Goal: Transaction & Acquisition: Purchase product/service

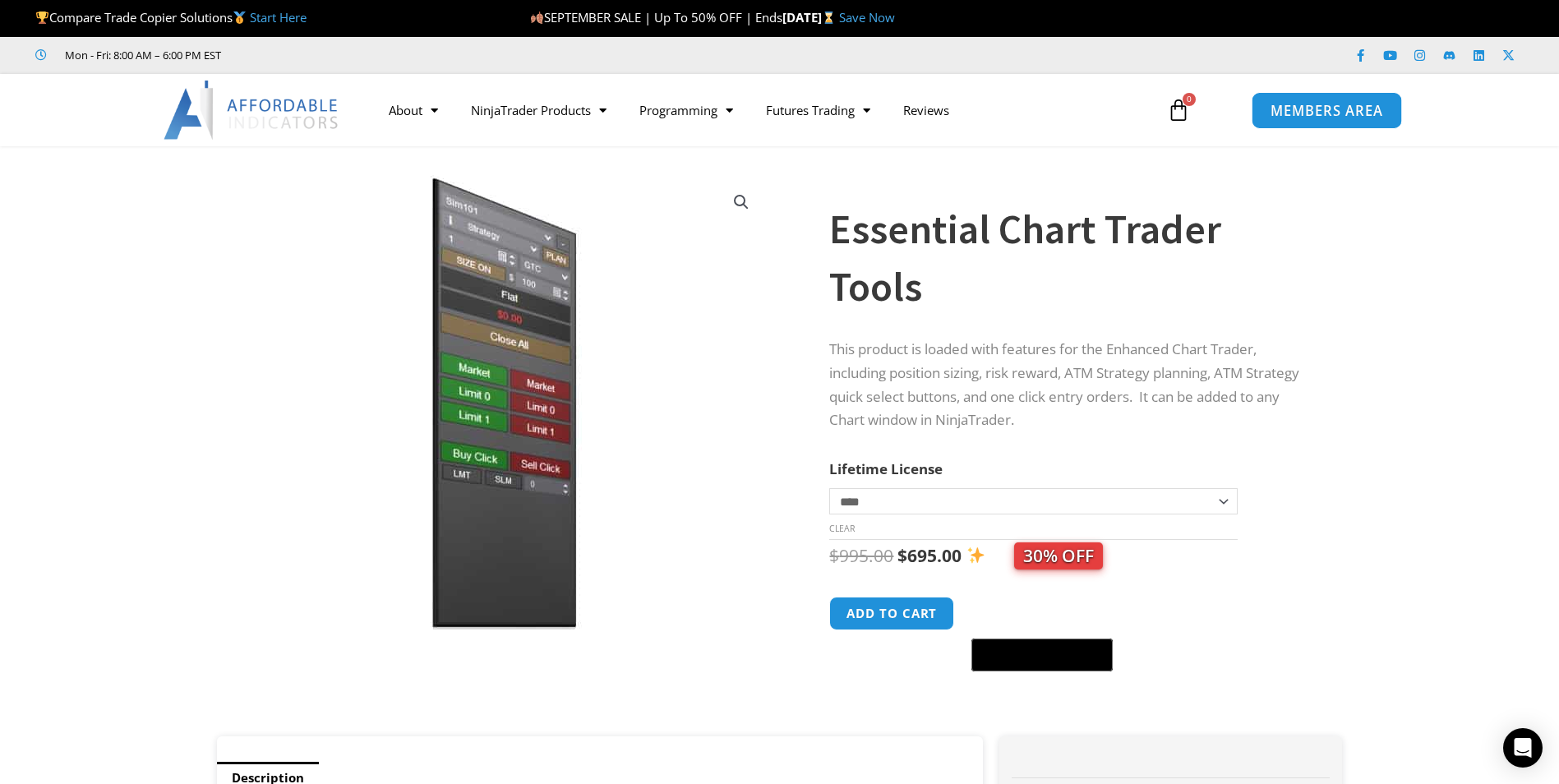
click at [1285, 116] on span "MEMBERS AREA" at bounding box center [1327, 110] width 113 height 14
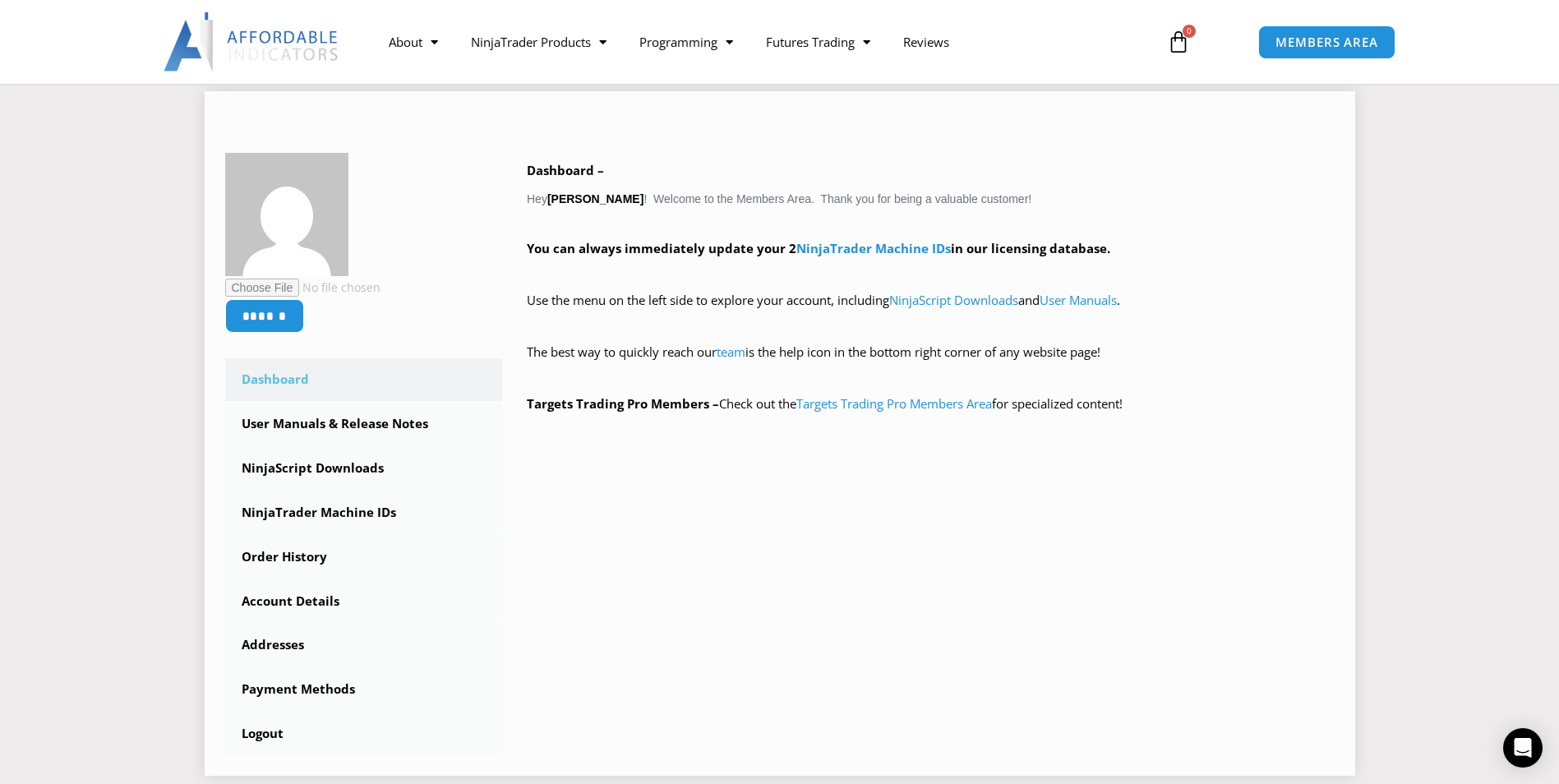
scroll to position [247, 0]
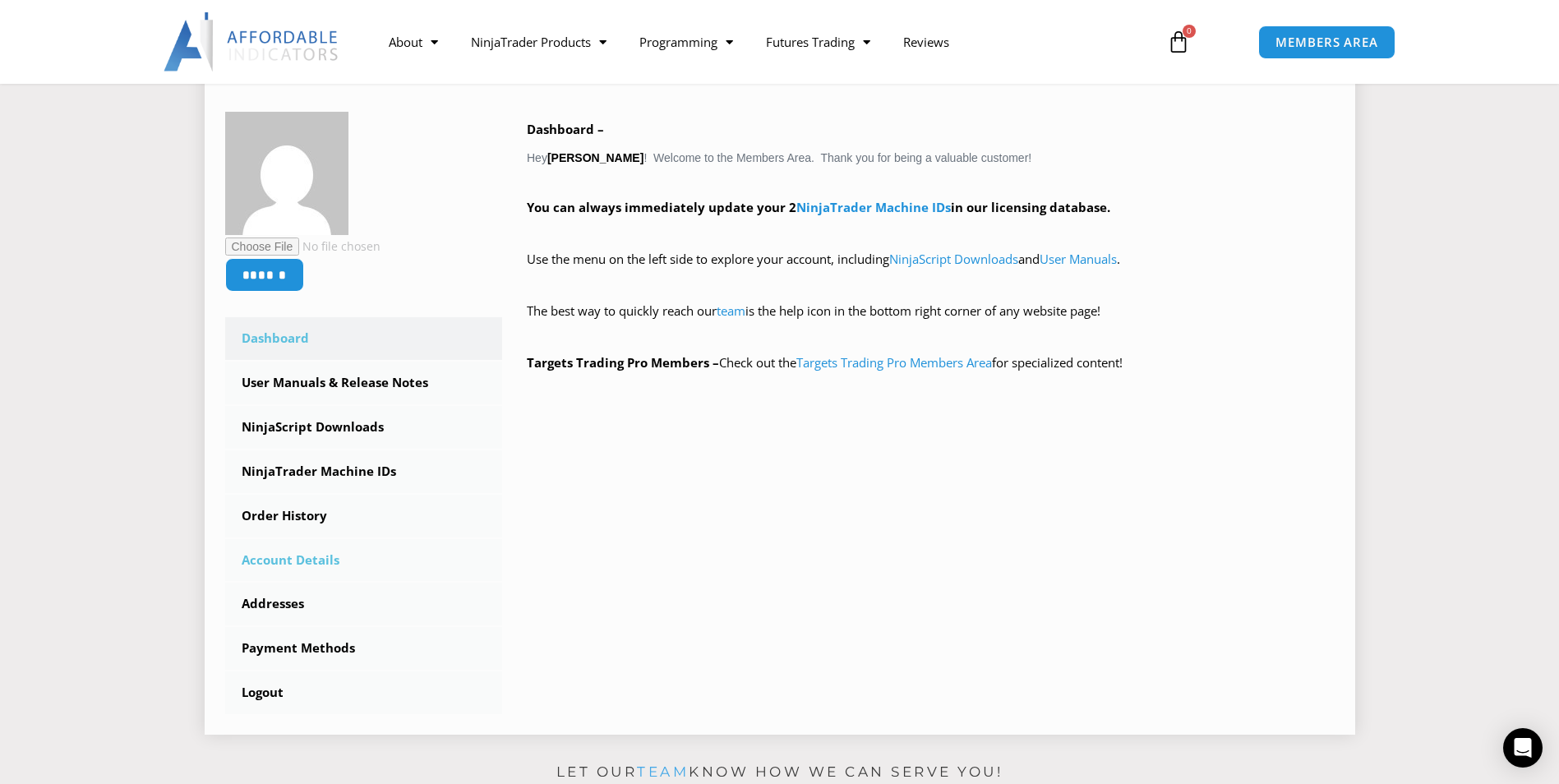
click at [297, 554] on link "Account Details" at bounding box center [364, 560] width 278 height 43
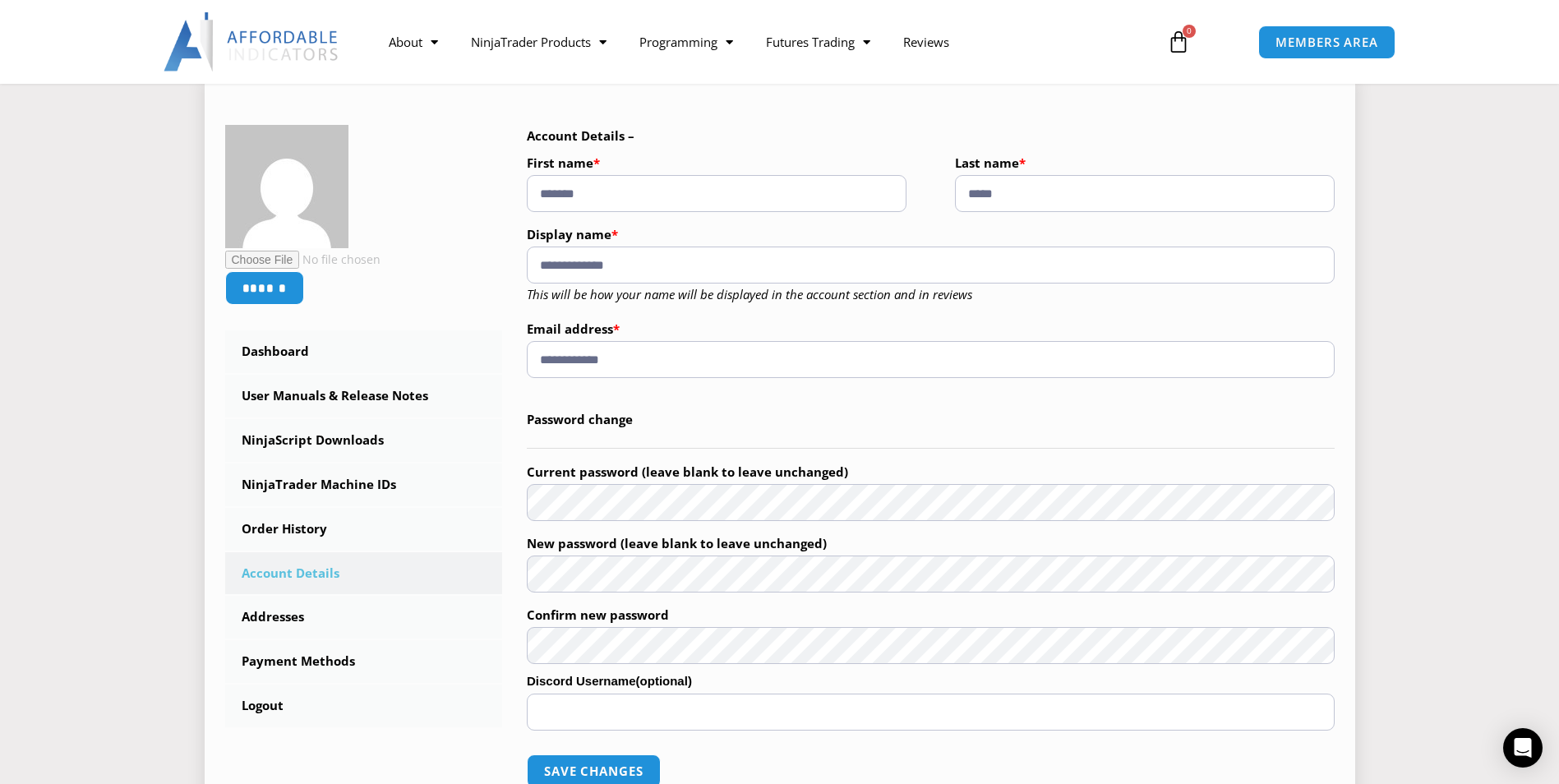
scroll to position [247, 0]
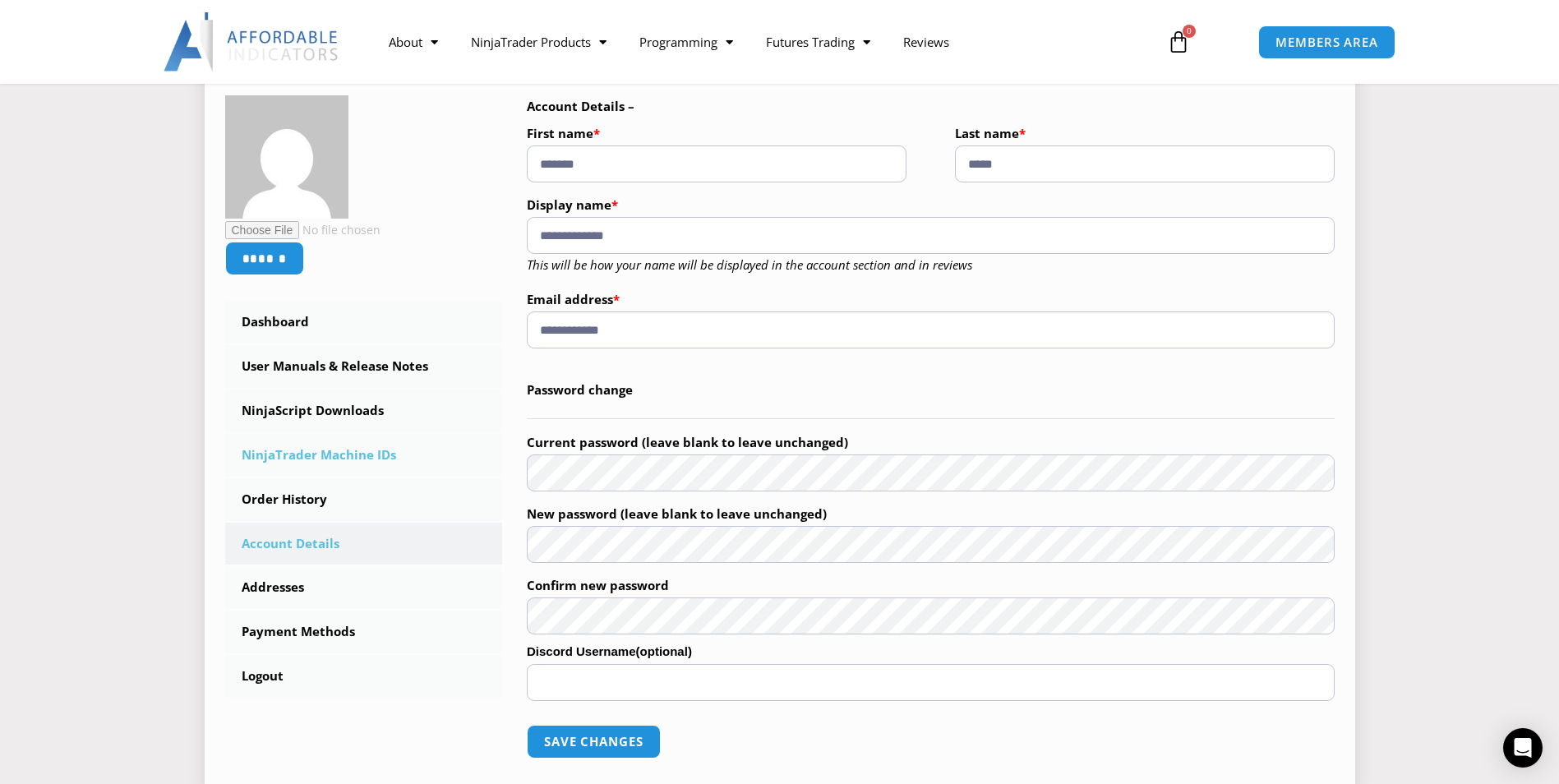
click at [344, 454] on link "NinjaTrader Machine IDs" at bounding box center [364, 455] width 278 height 43
click at [357, 410] on link "NinjaScript Downloads" at bounding box center [364, 411] width 278 height 43
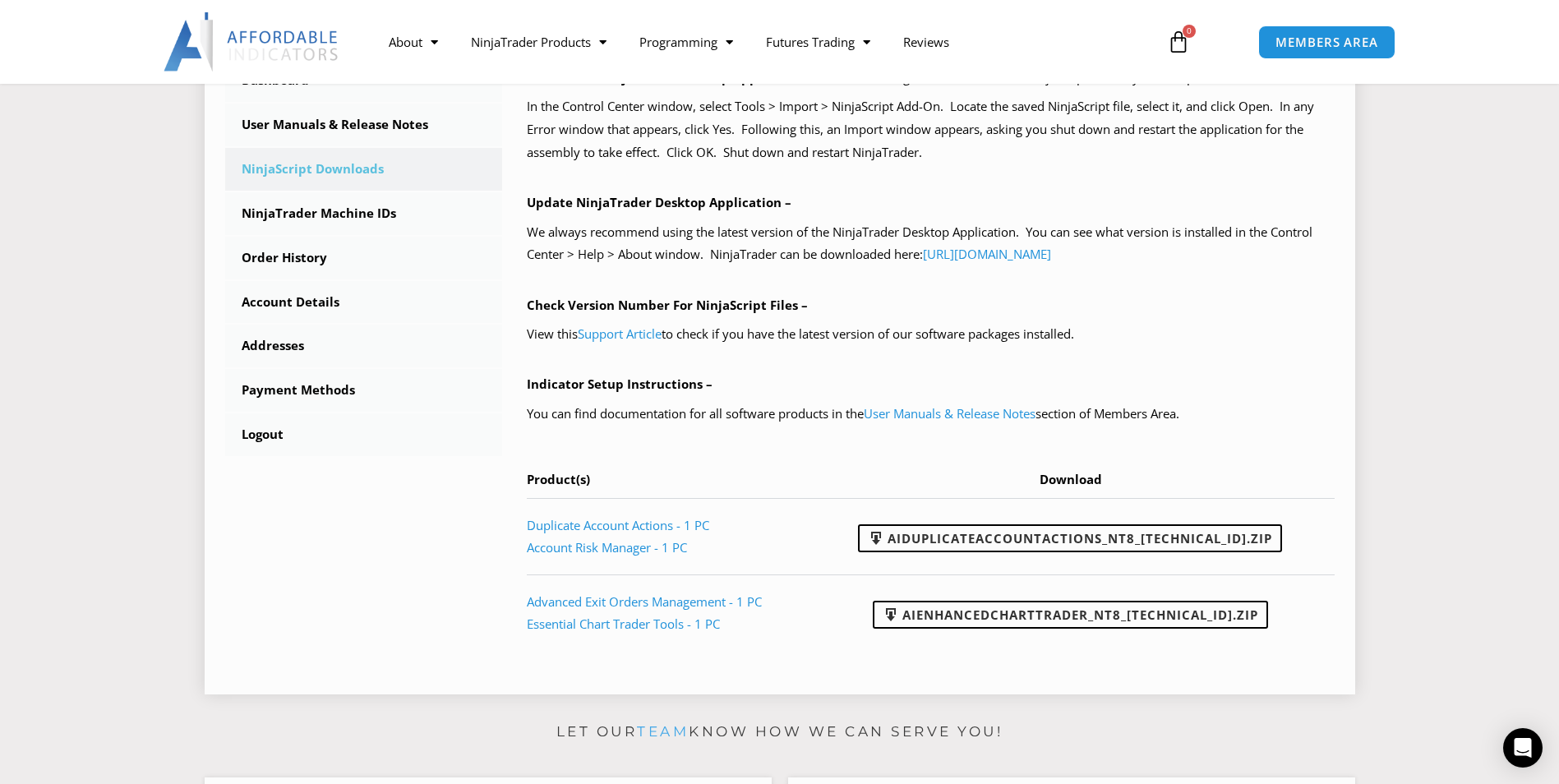
scroll to position [493, 0]
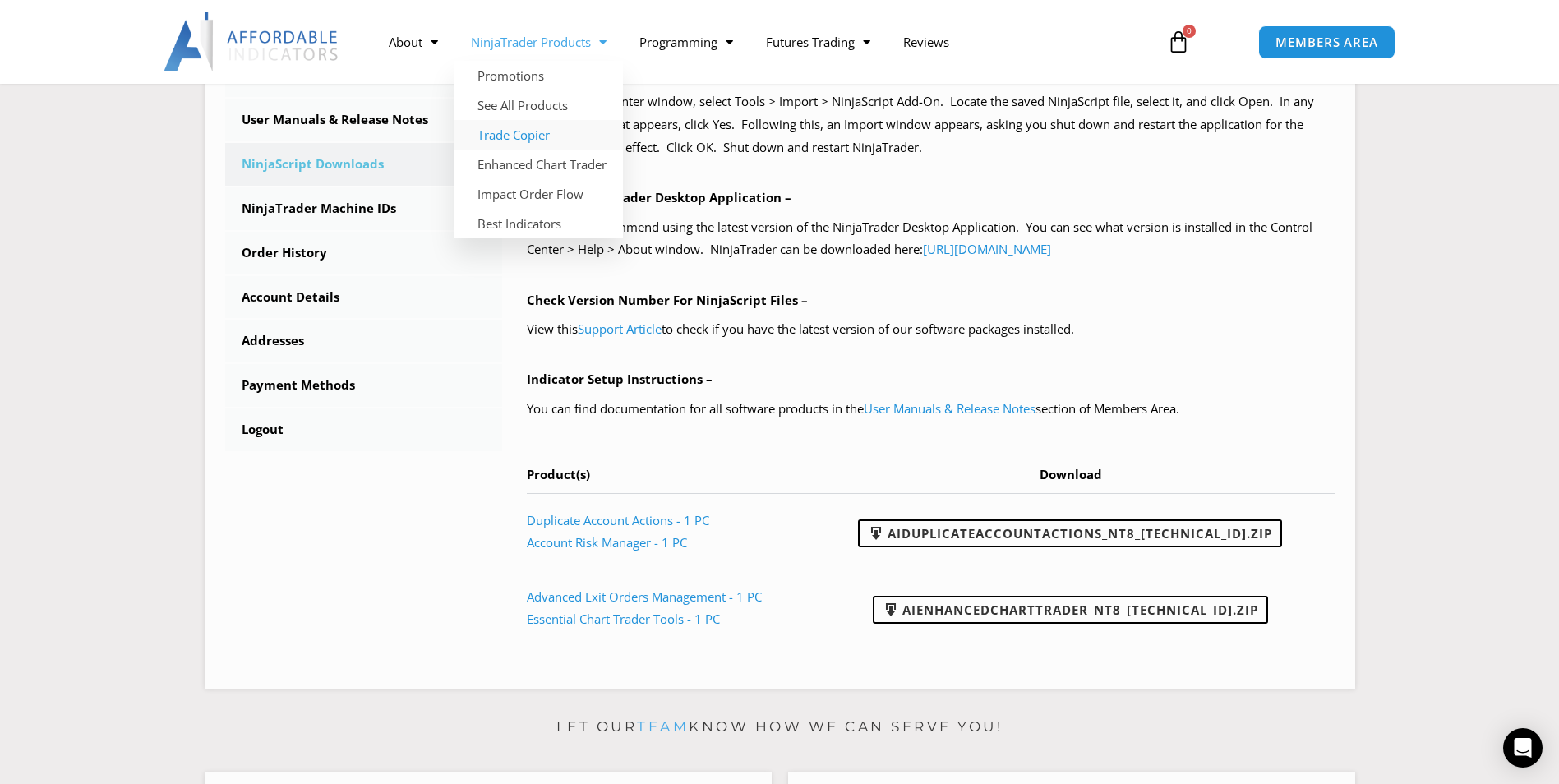
click at [556, 135] on link "Trade Copier" at bounding box center [539, 134] width 168 height 29
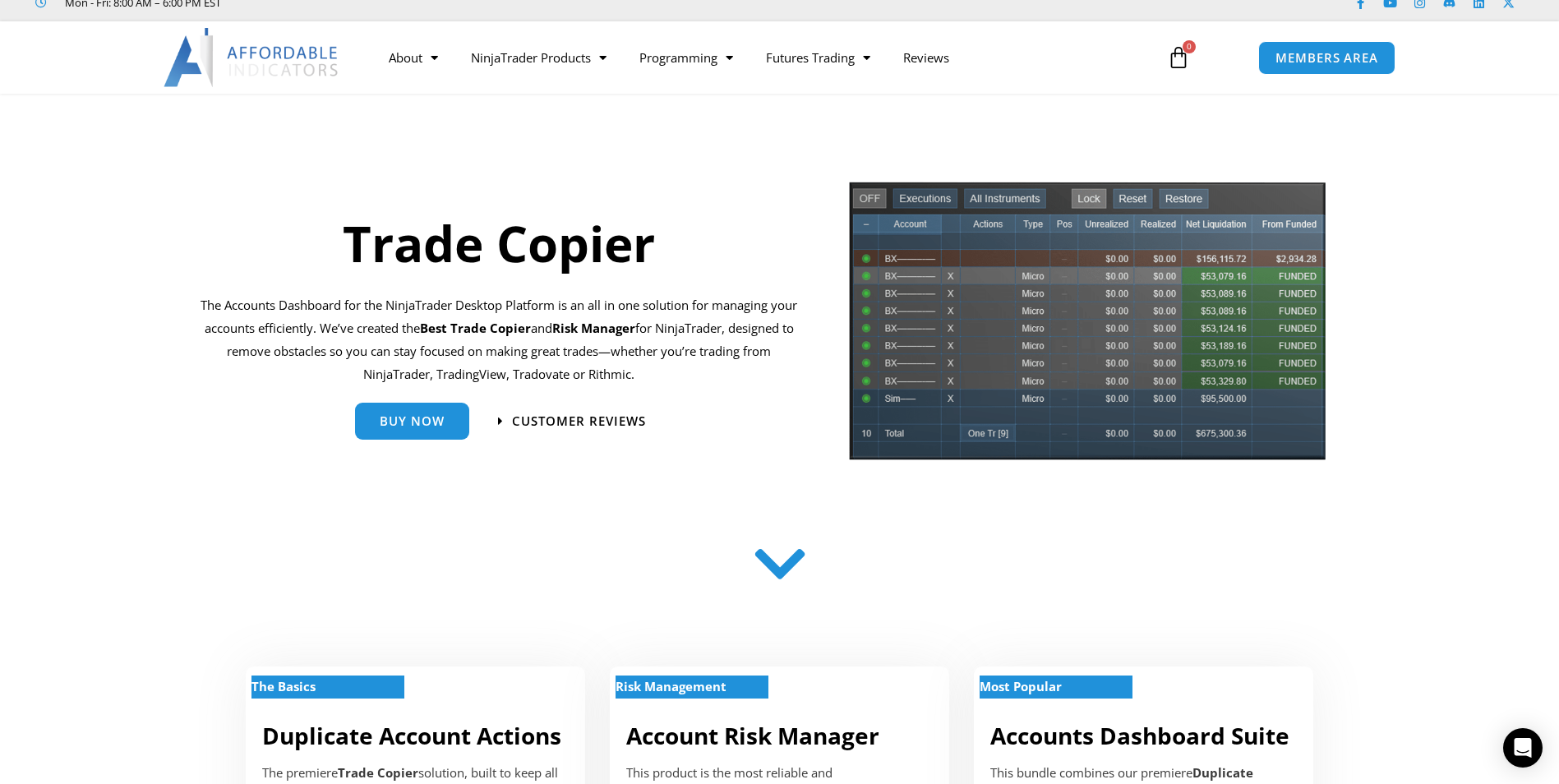
scroll to position [82, 0]
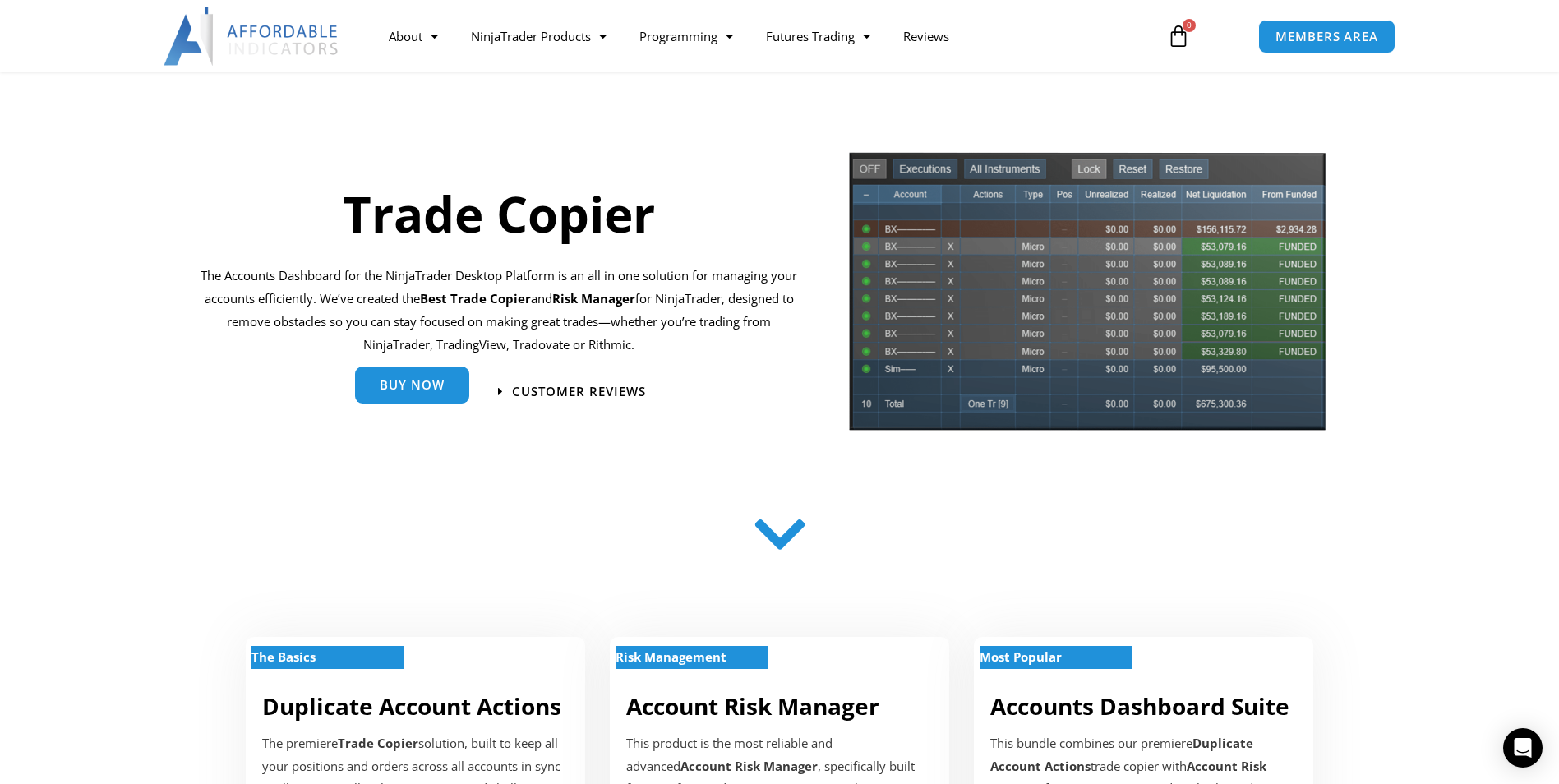
click at [431, 386] on span "Buy Now" at bounding box center [412, 384] width 65 height 12
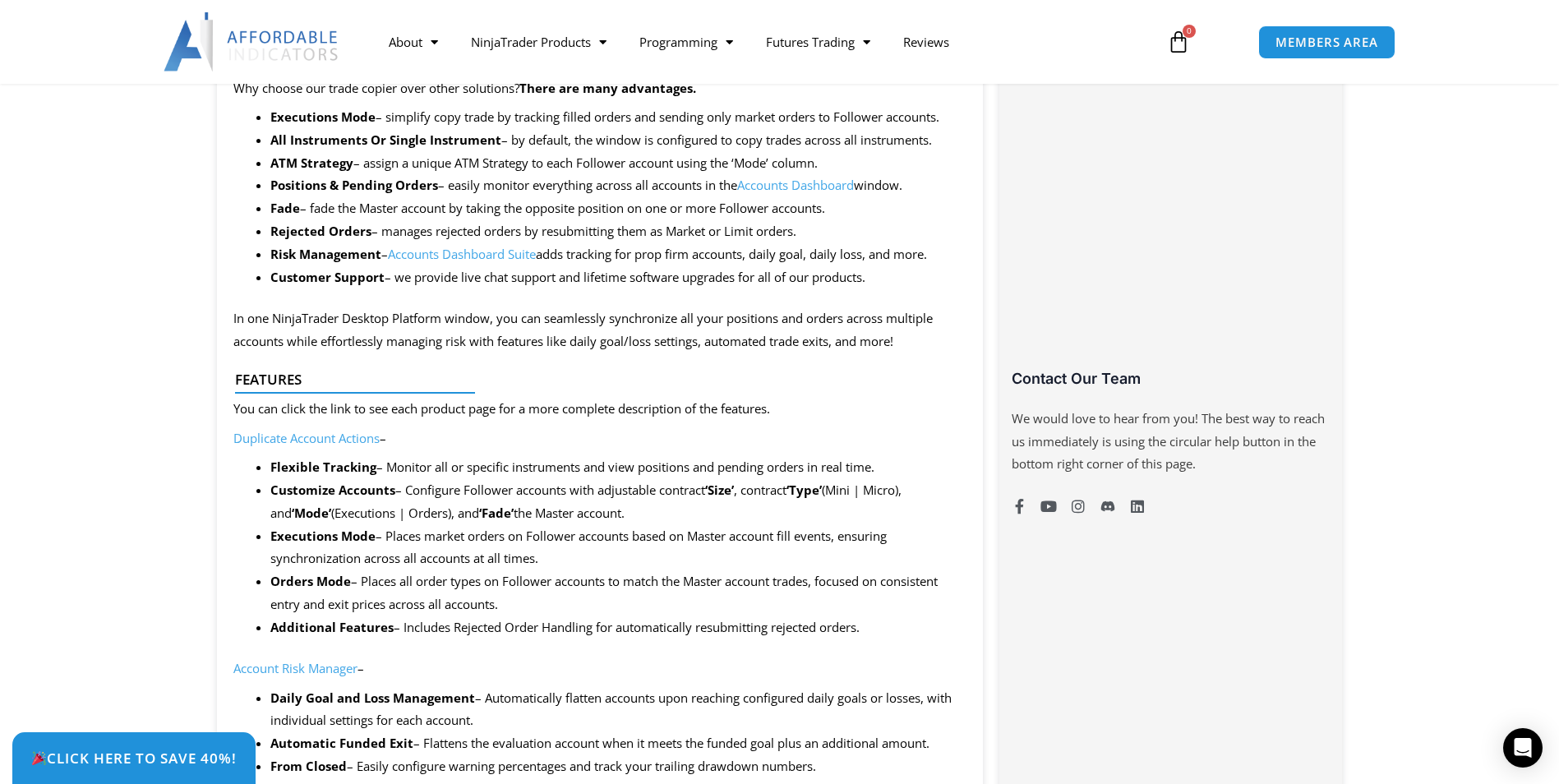
scroll to position [986, 0]
